Goal: Information Seeking & Learning: Compare options

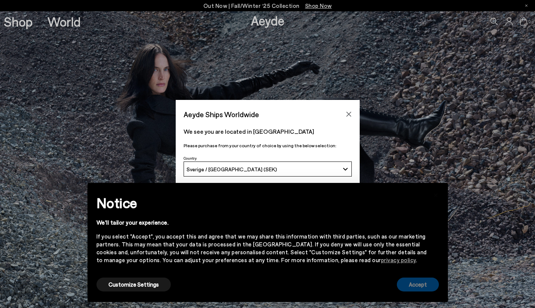
click at [416, 291] on button "Accept" at bounding box center [418, 284] width 42 height 14
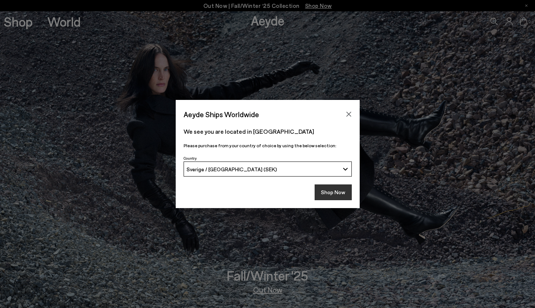
click at [332, 185] on button "Shop Now" at bounding box center [333, 192] width 37 height 16
click at [332, 198] on button "Shop Now" at bounding box center [333, 192] width 37 height 16
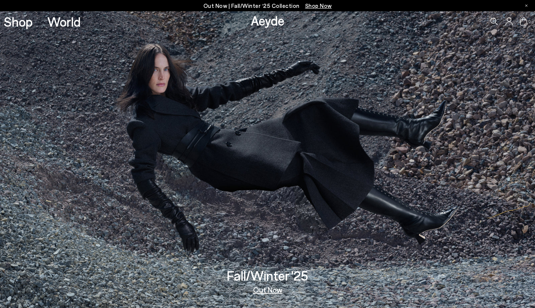
click at [268, 290] on link "Out Now" at bounding box center [267, 290] width 29 height 8
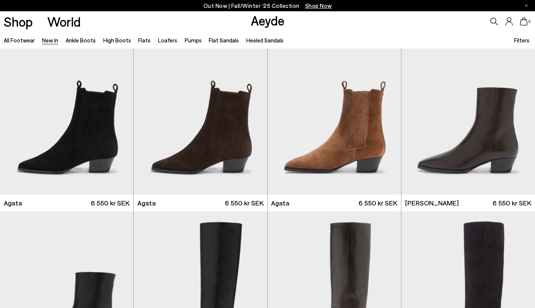
scroll to position [212, 0]
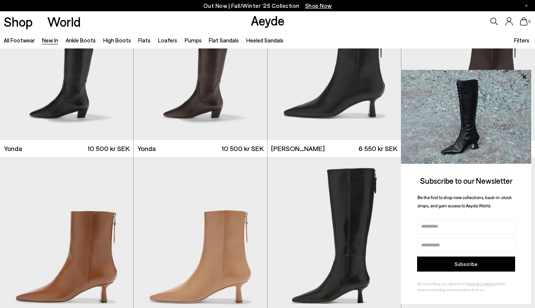
scroll to position [1188, 0]
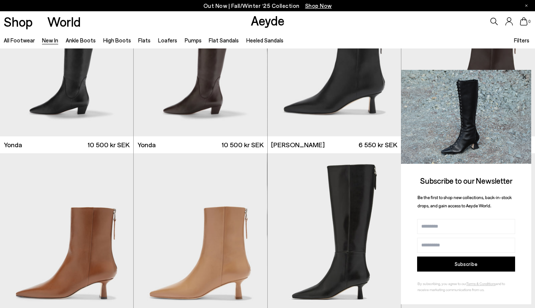
click at [525, 77] on icon at bounding box center [524, 77] width 4 height 4
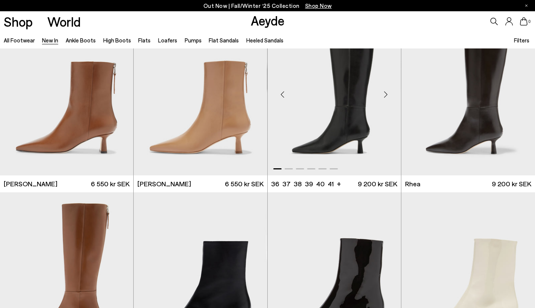
scroll to position [1340, 0]
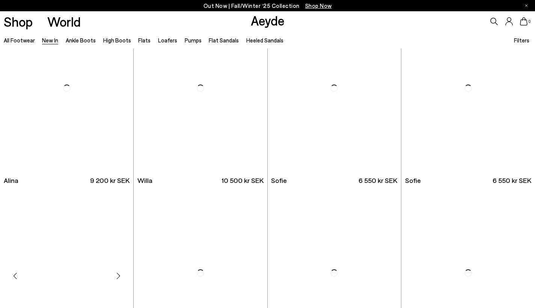
scroll to position [2256, 0]
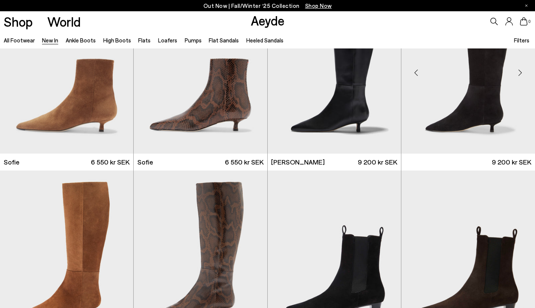
scroll to position [2462, 0]
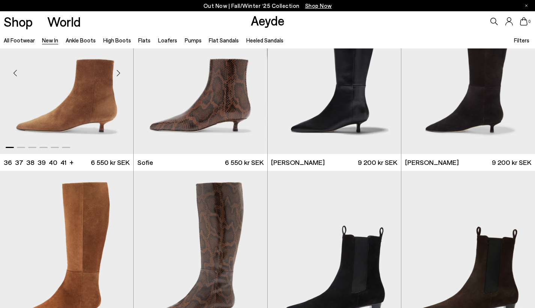
click at [77, 112] on img "1 / 6" at bounding box center [66, 70] width 133 height 168
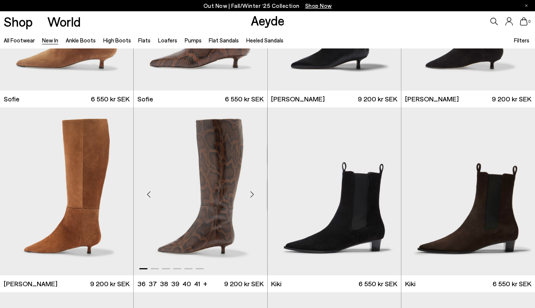
scroll to position [2527, 0]
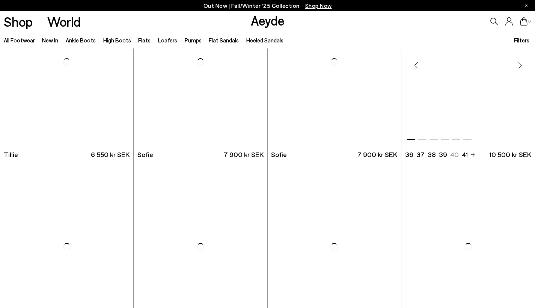
scroll to position [4323, 0]
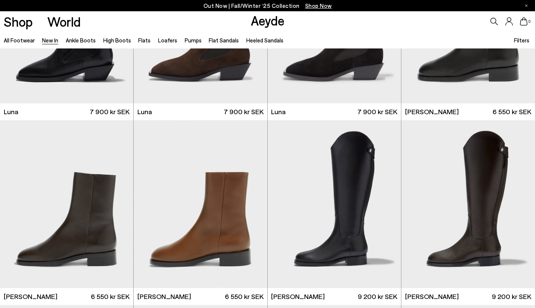
scroll to position [3066, 0]
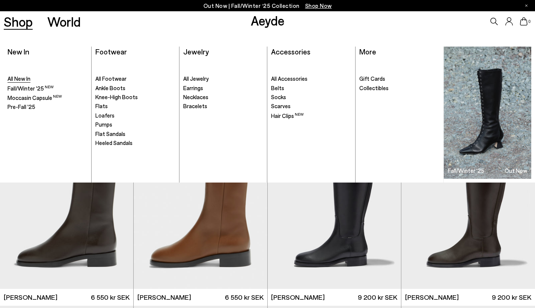
click at [20, 78] on span "All New In" at bounding box center [19, 78] width 23 height 7
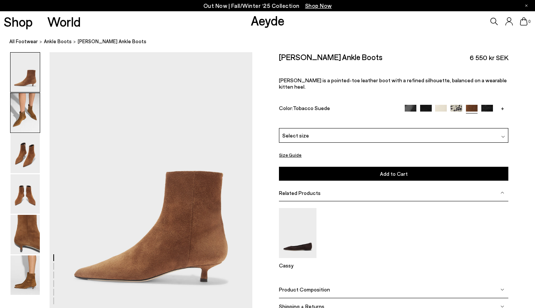
click at [25, 113] on img at bounding box center [25, 112] width 29 height 39
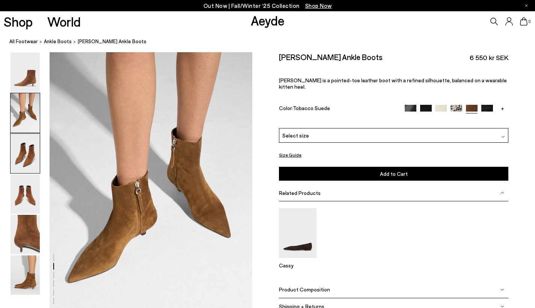
click at [29, 146] on img at bounding box center [25, 153] width 29 height 39
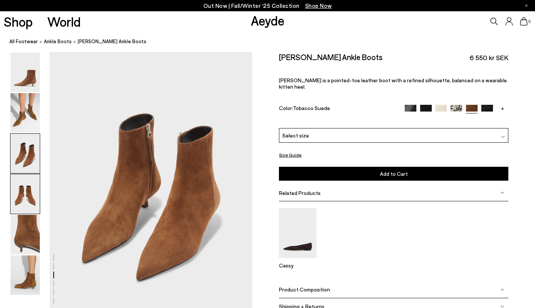
click at [26, 182] on img at bounding box center [25, 193] width 29 height 39
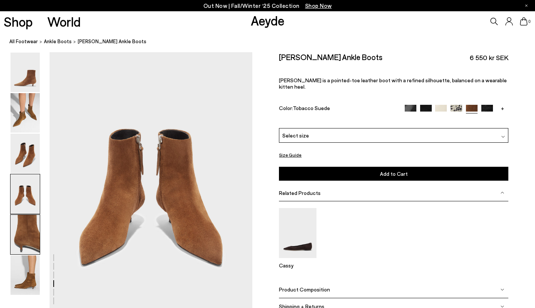
click at [24, 225] on img at bounding box center [25, 234] width 29 height 39
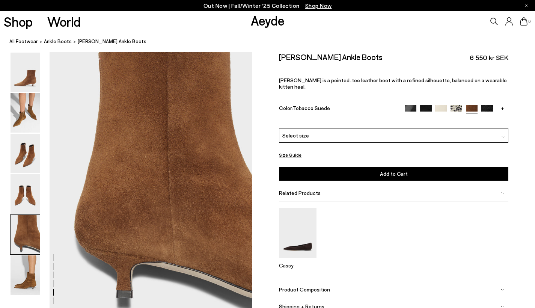
scroll to position [1087, 0]
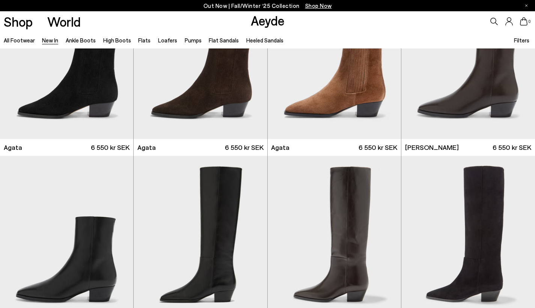
scroll to position [263, 0]
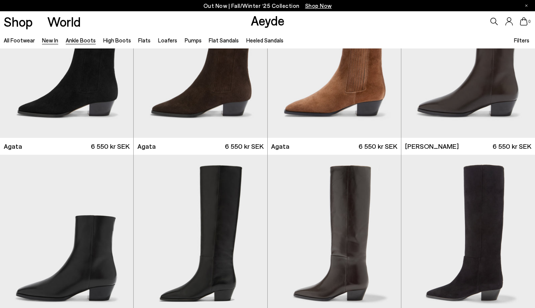
click at [87, 41] on link "Ankle Boots" at bounding box center [81, 40] width 30 height 7
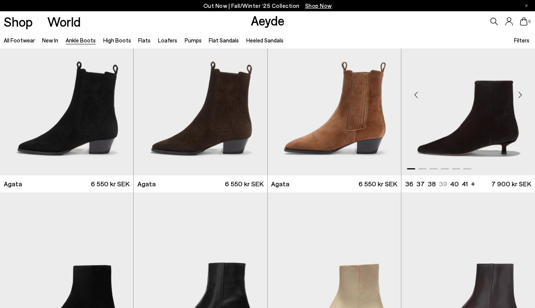
scroll to position [411, 0]
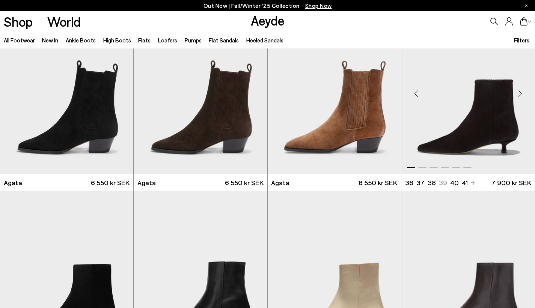
click at [497, 115] on img "1 / 6" at bounding box center [468, 91] width 134 height 168
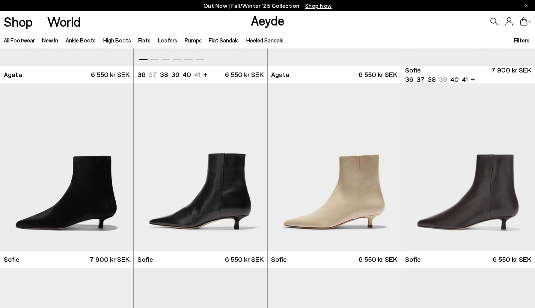
scroll to position [520, 0]
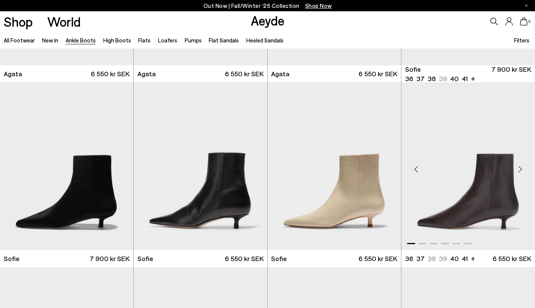
click at [479, 177] on img "1 / 6" at bounding box center [468, 166] width 134 height 168
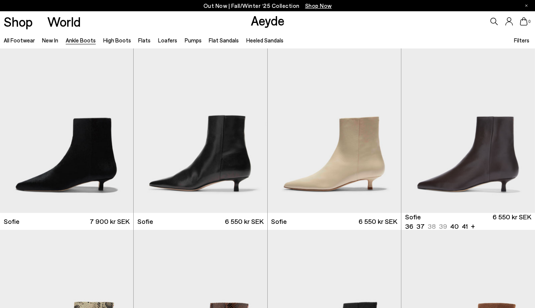
scroll to position [552, 0]
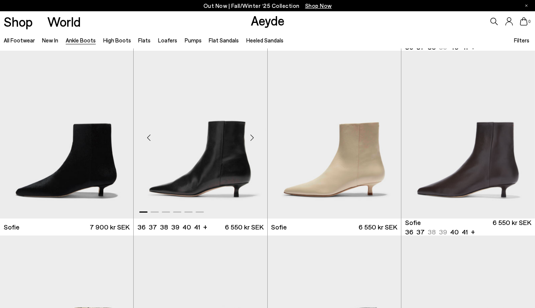
click at [194, 182] on img "1 / 6" at bounding box center [200, 135] width 133 height 168
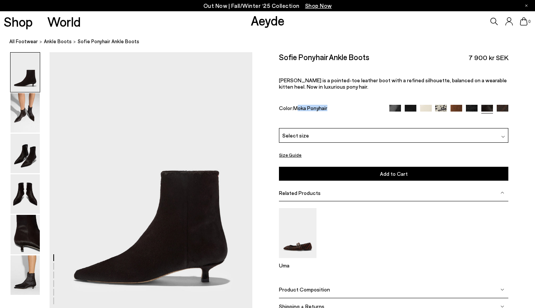
drag, startPoint x: 297, startPoint y: 109, endPoint x: 328, endPoint y: 110, distance: 30.8
click at [328, 110] on div "Color: Moka Ponyhair" at bounding box center [330, 109] width 103 height 9
click at [22, 116] on img at bounding box center [25, 112] width 29 height 39
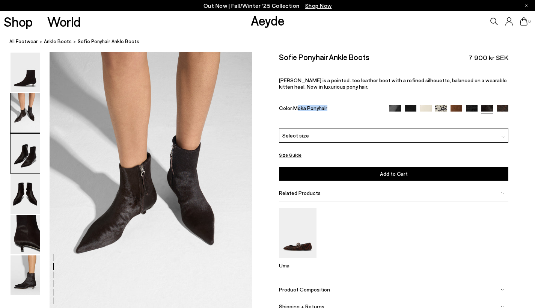
click at [19, 139] on img at bounding box center [25, 153] width 29 height 39
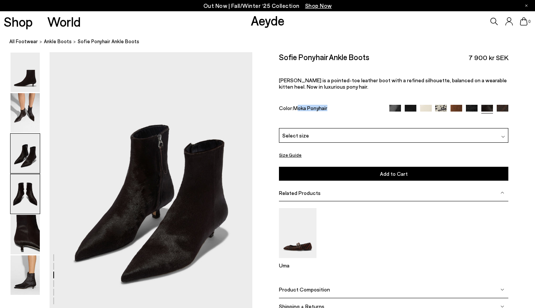
click at [21, 177] on img at bounding box center [25, 193] width 29 height 39
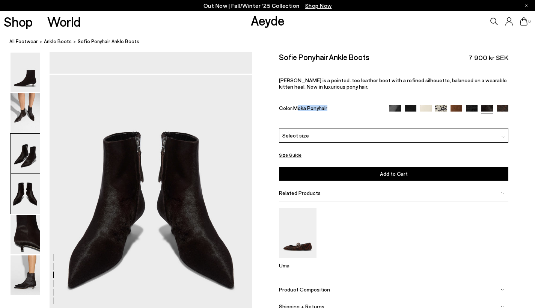
scroll to position [815, 0]
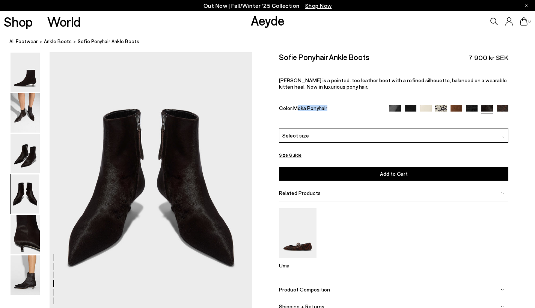
click at [19, 205] on img at bounding box center [25, 193] width 29 height 39
click at [18, 235] on img at bounding box center [25, 234] width 29 height 39
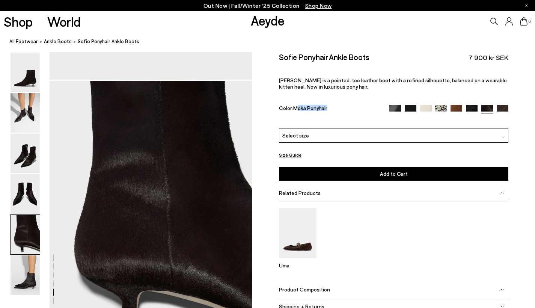
scroll to position [1087, 0]
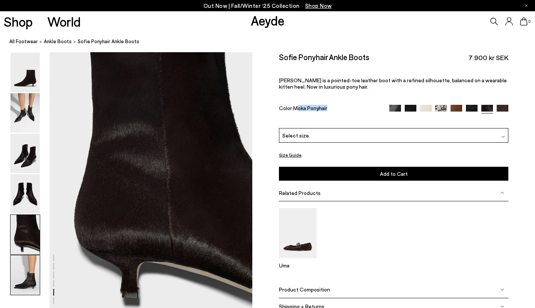
click at [22, 271] on img at bounding box center [25, 274] width 29 height 39
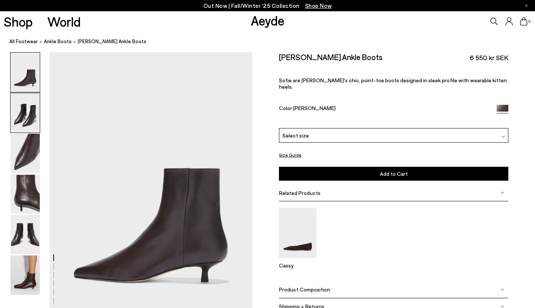
click at [23, 111] on img at bounding box center [25, 112] width 29 height 39
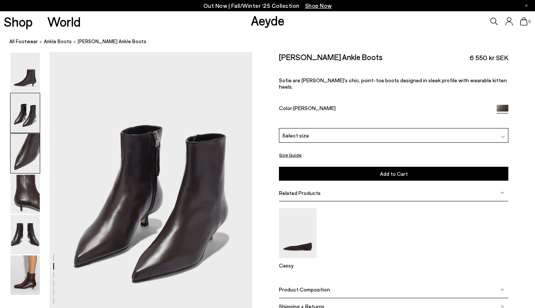
click at [22, 147] on img at bounding box center [25, 153] width 29 height 39
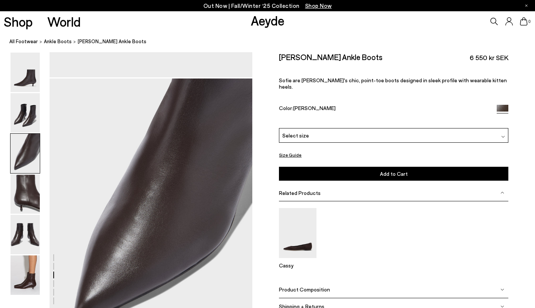
scroll to position [543, 0]
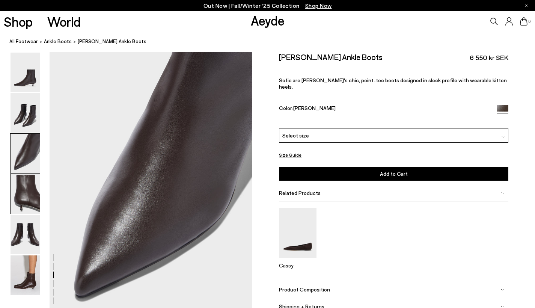
click at [24, 211] on img at bounding box center [25, 193] width 29 height 39
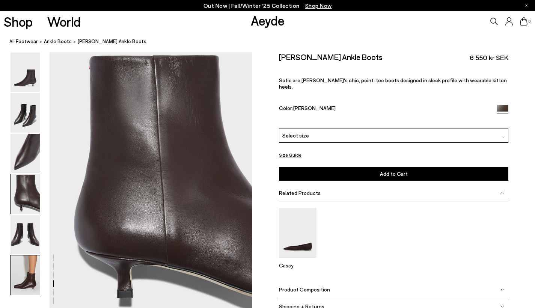
click at [18, 281] on img at bounding box center [25, 274] width 29 height 39
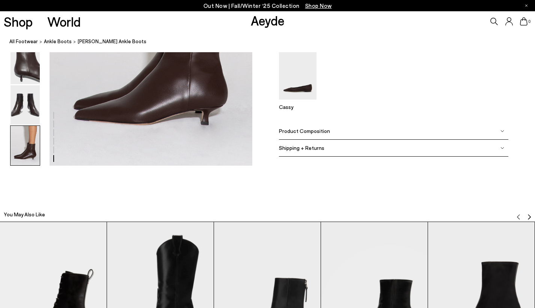
scroll to position [1499, 0]
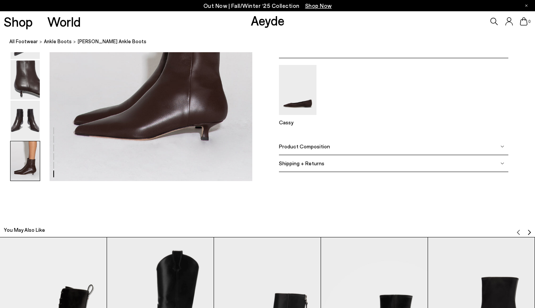
click at [302, 142] on div "Product Composition" at bounding box center [393, 146] width 229 height 17
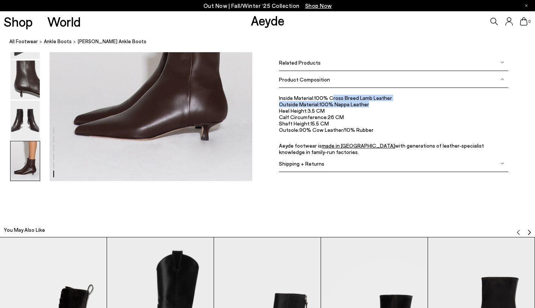
drag, startPoint x: 331, startPoint y: 100, endPoint x: 370, endPoint y: 101, distance: 38.7
click at [370, 101] on ul "Inside Material: 100% Cross Breed Lamb Leather Outside Material: 100% Nappa Lea…" at bounding box center [393, 124] width 229 height 61
click at [357, 113] on li "Calf Circumference: 26 CM" at bounding box center [393, 116] width 229 height 6
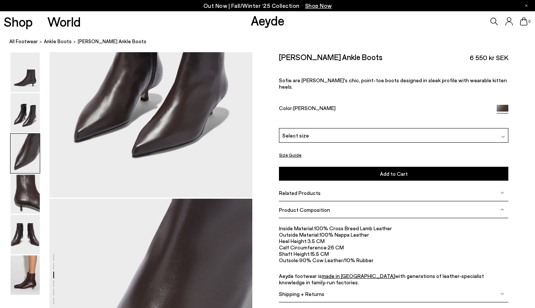
scroll to position [375, 0]
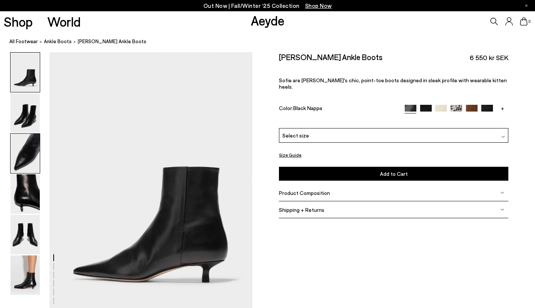
click at [30, 142] on img at bounding box center [25, 153] width 29 height 39
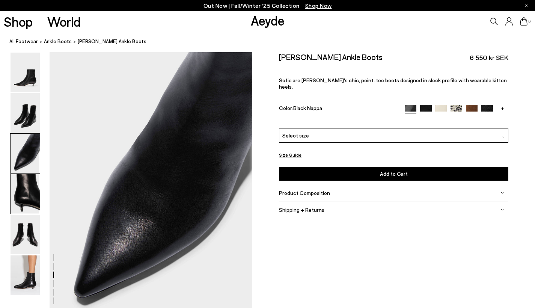
click at [30, 176] on img at bounding box center [25, 193] width 29 height 39
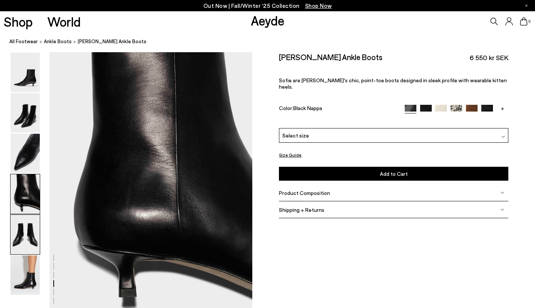
click at [32, 223] on img at bounding box center [25, 234] width 29 height 39
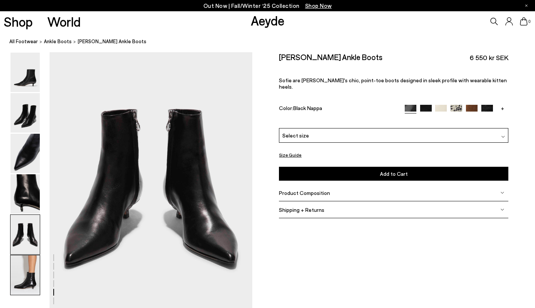
click at [32, 280] on img at bounding box center [25, 274] width 29 height 39
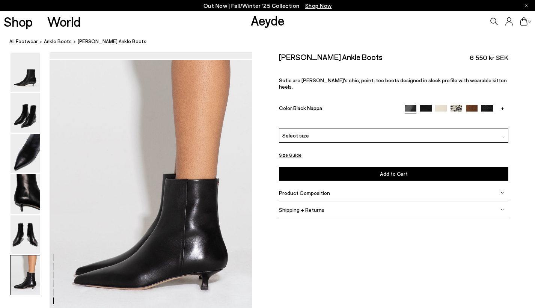
scroll to position [1410, 0]
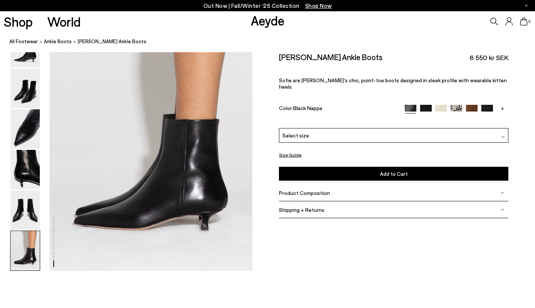
click at [443, 105] on img at bounding box center [441, 111] width 12 height 12
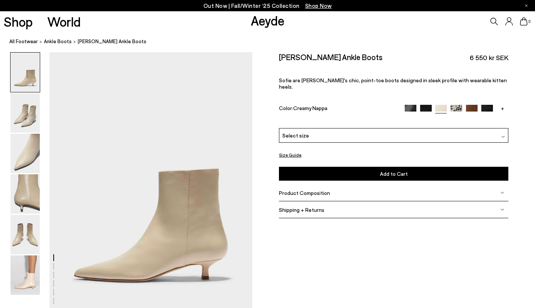
click at [460, 105] on img at bounding box center [457, 111] width 12 height 12
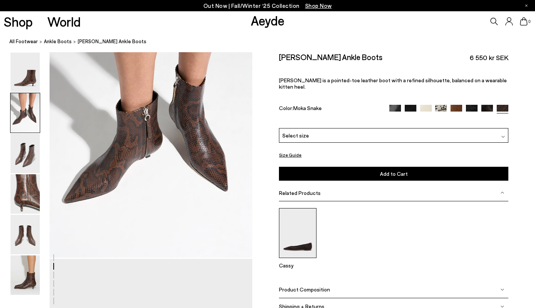
scroll to position [344, 0]
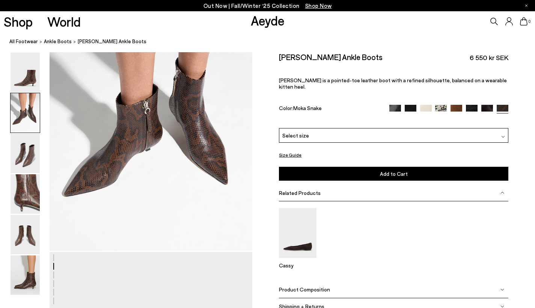
click at [485, 105] on img at bounding box center [487, 111] width 12 height 12
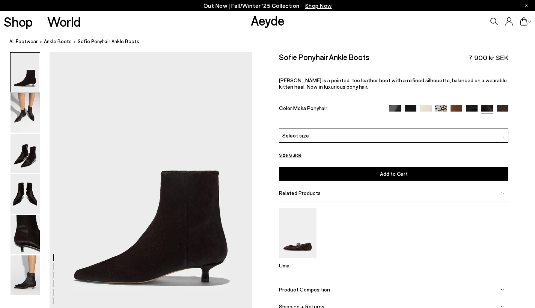
click at [473, 110] on img at bounding box center [472, 111] width 12 height 12
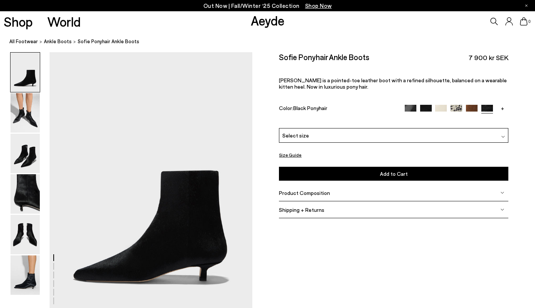
click at [409, 106] on img at bounding box center [411, 111] width 12 height 12
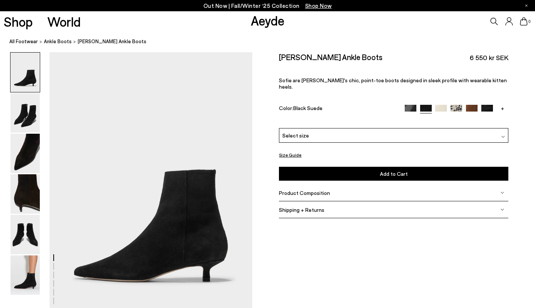
click at [503, 105] on link "+" at bounding box center [503, 108] width 12 height 7
click at [508, 105] on img at bounding box center [503, 111] width 12 height 12
